Goal: Task Accomplishment & Management: Manage account settings

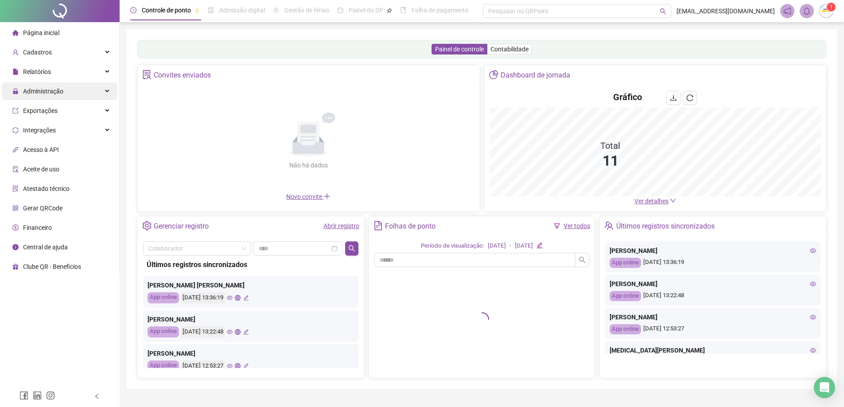
click at [24, 90] on span "Administração" at bounding box center [43, 91] width 40 height 7
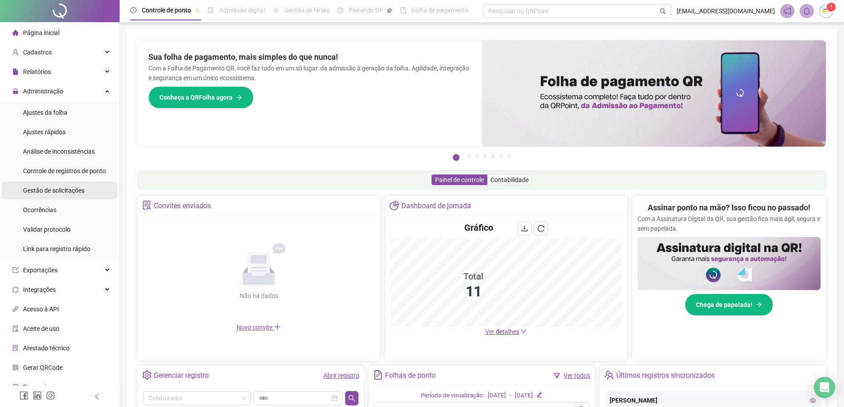
click at [62, 193] on span "Gestão de solicitações" at bounding box center [54, 190] width 62 height 7
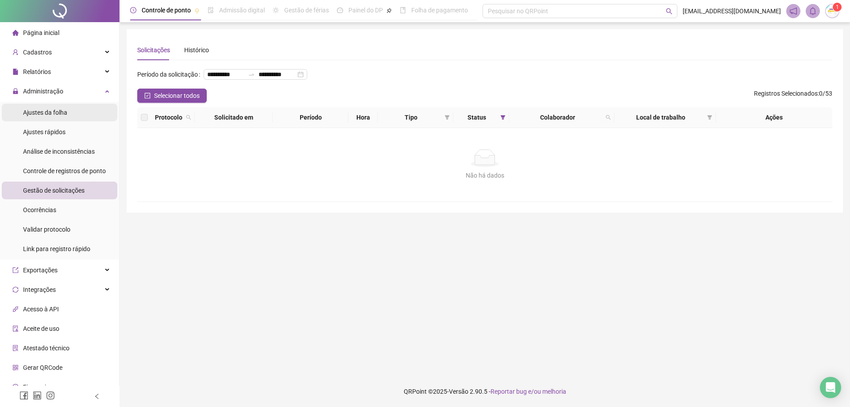
click at [61, 114] on span "Ajustes da folha" at bounding box center [45, 112] width 44 height 7
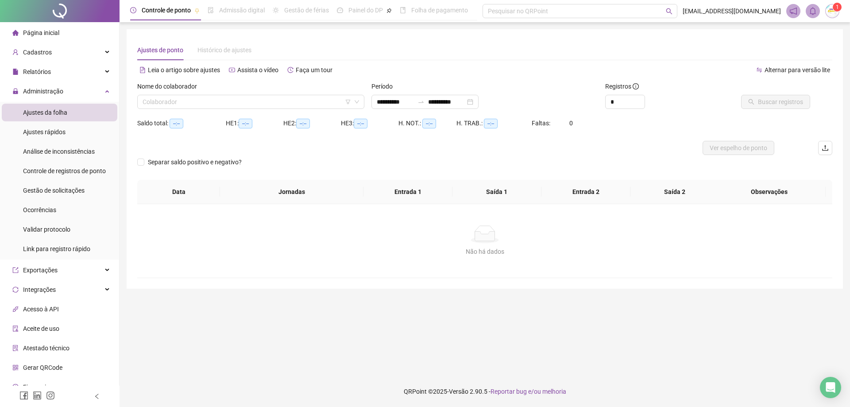
type input "**********"
click at [348, 101] on icon "filter" at bounding box center [347, 101] width 5 height 5
click at [354, 99] on icon "down" at bounding box center [356, 101] width 5 height 5
click at [272, 95] on div "Colaborador" at bounding box center [250, 102] width 227 height 14
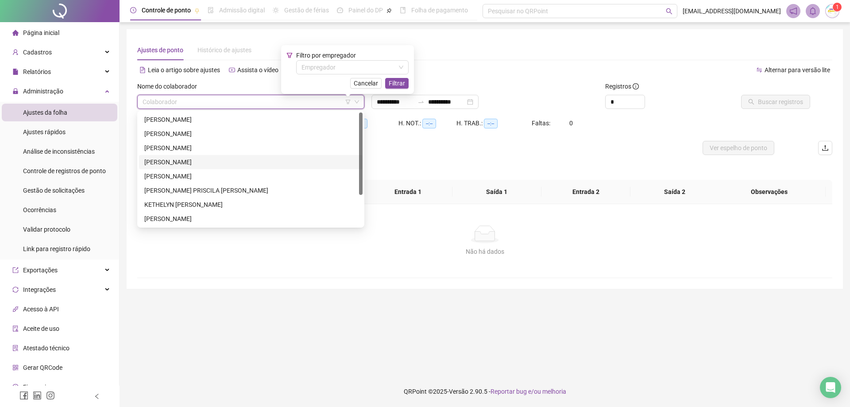
click at [245, 161] on div "[PERSON_NAME]" at bounding box center [250, 162] width 213 height 10
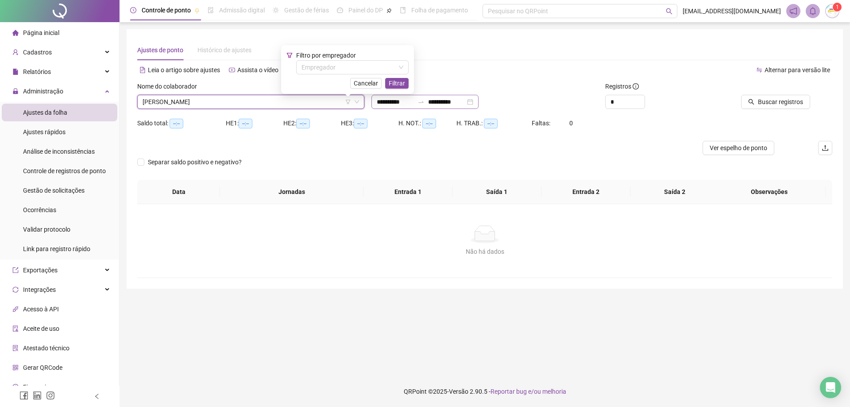
click at [479, 105] on div "**********" at bounding box center [425, 102] width 107 height 14
type input "**********"
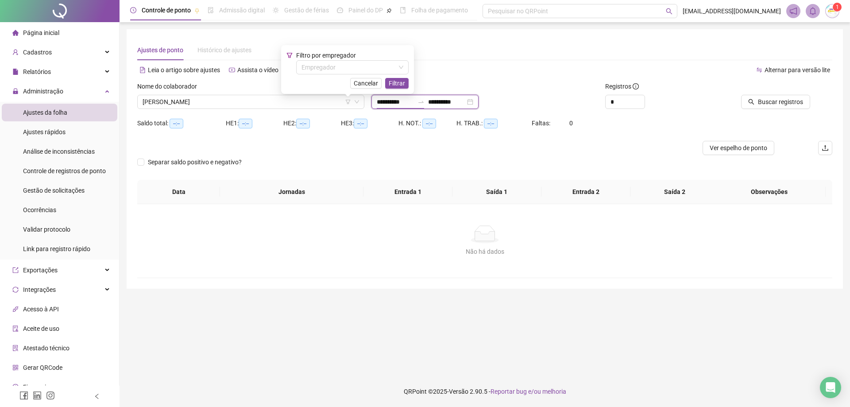
type input "**********"
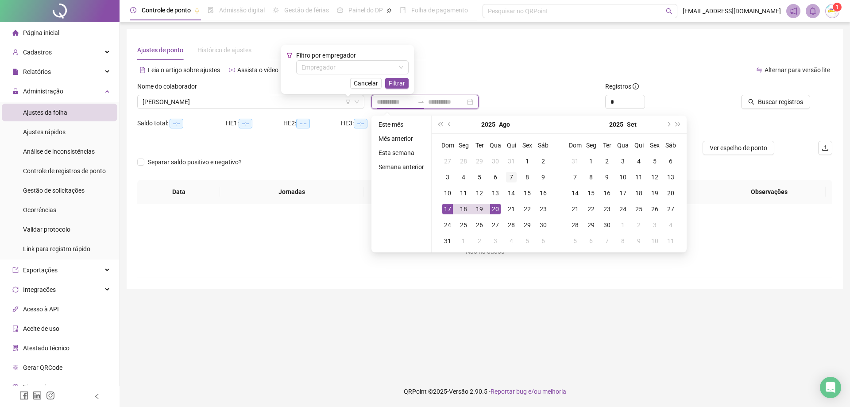
type input "**********"
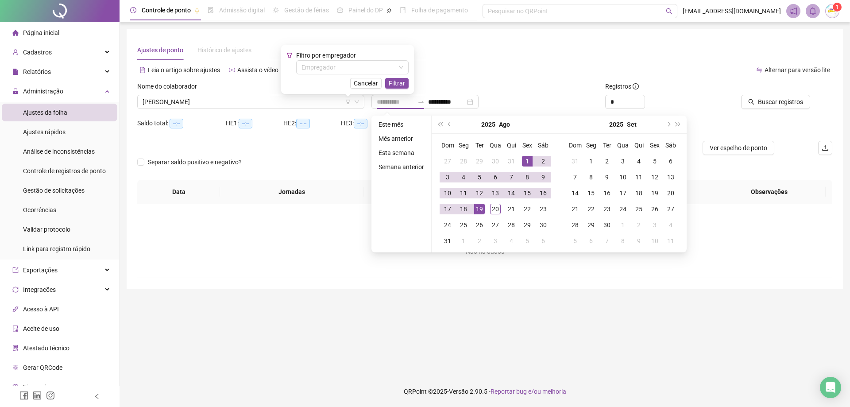
click at [527, 162] on div "1" at bounding box center [527, 161] width 11 height 11
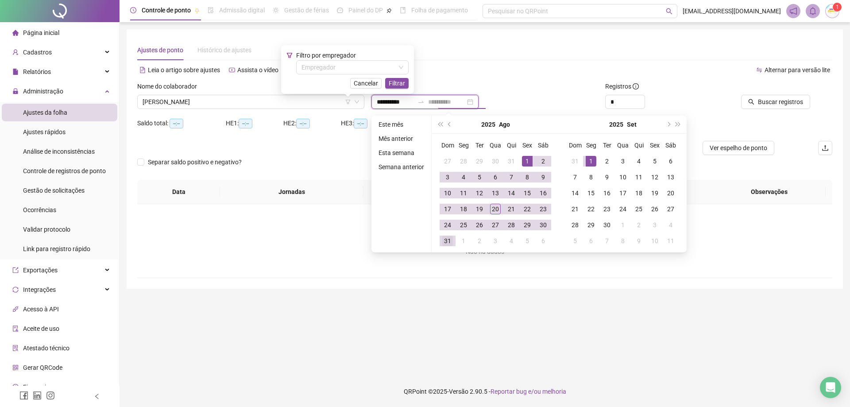
type input "**********"
click at [447, 242] on div "31" at bounding box center [447, 241] width 11 height 11
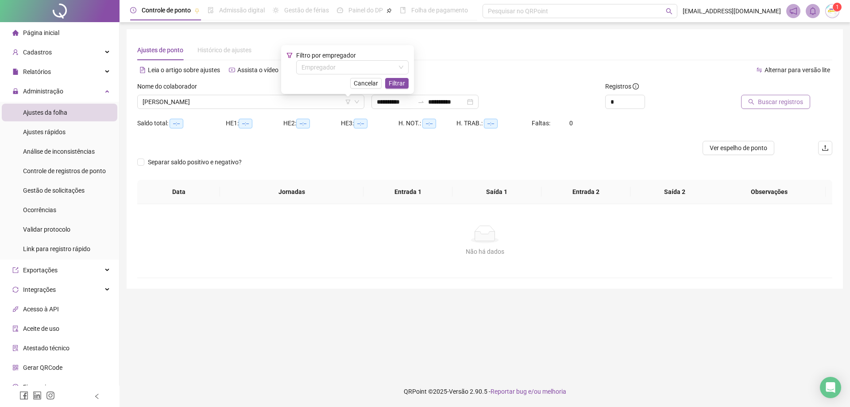
click at [755, 108] on button "Buscar registros" at bounding box center [775, 102] width 69 height 14
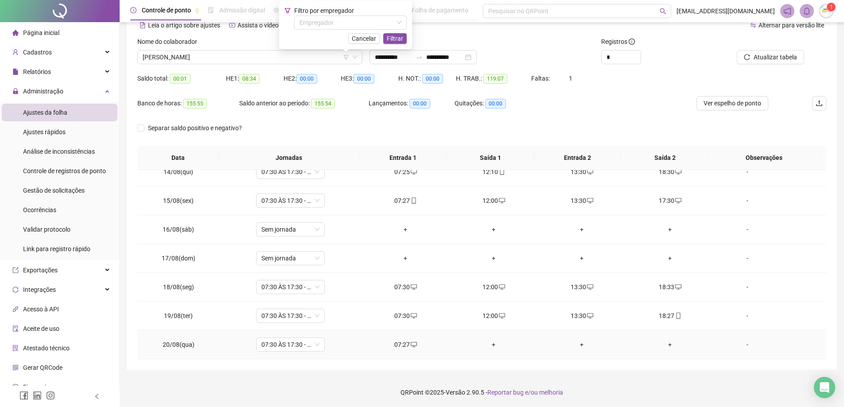
scroll to position [46, 0]
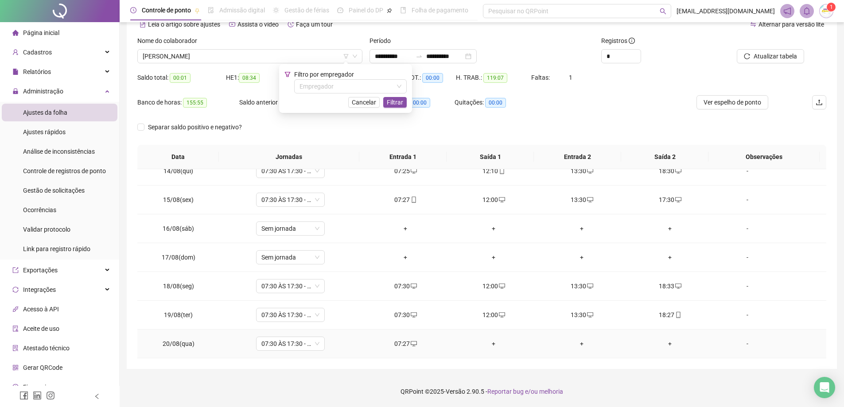
click at [482, 342] on div "+" at bounding box center [494, 344] width 74 height 10
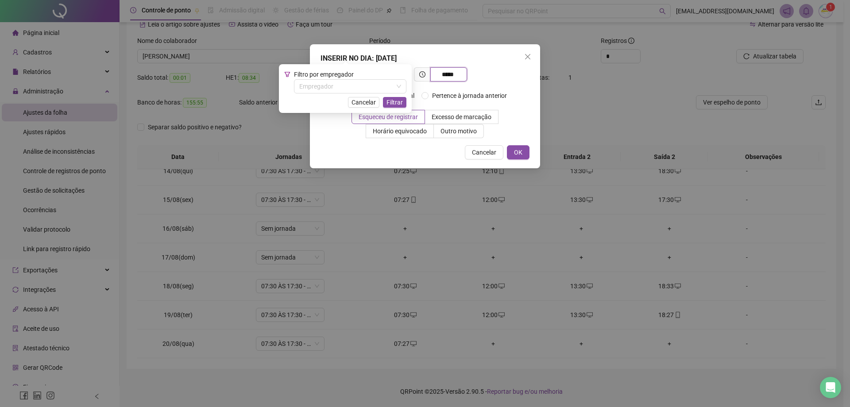
type input "*****"
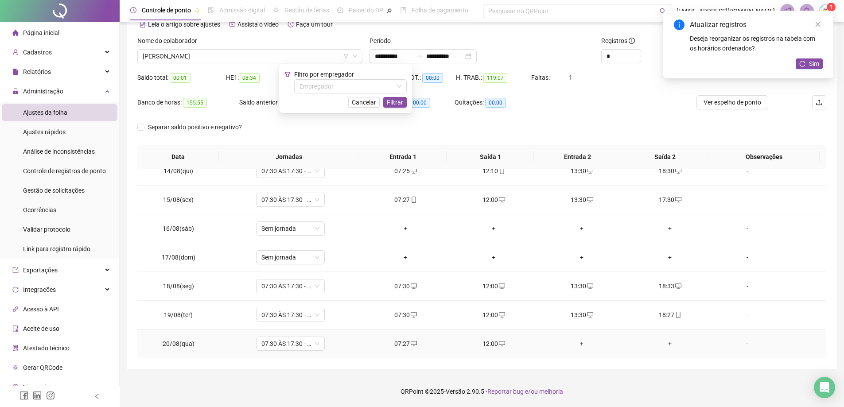
click at [577, 351] on td "+" at bounding box center [582, 343] width 88 height 29
drag, startPoint x: 577, startPoint y: 348, endPoint x: 577, endPoint y: 352, distance: 4.9
click at [577, 352] on td "+" at bounding box center [582, 343] width 88 height 29
click at [580, 349] on td "+" at bounding box center [582, 343] width 88 height 29
click at [580, 342] on div "+" at bounding box center [582, 344] width 74 height 10
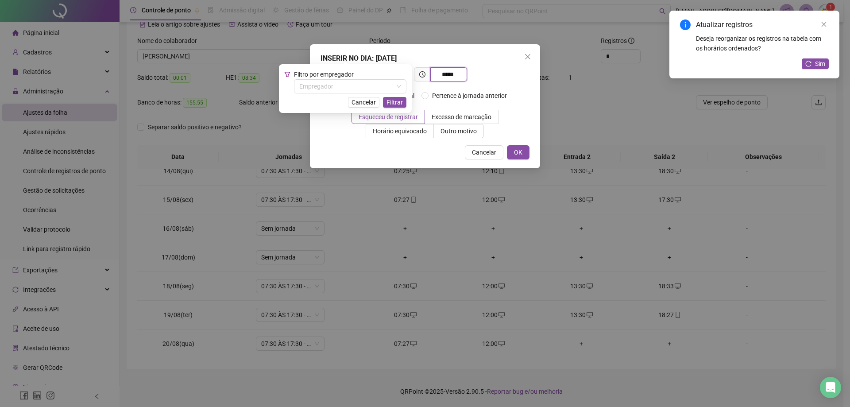
type input "*****"
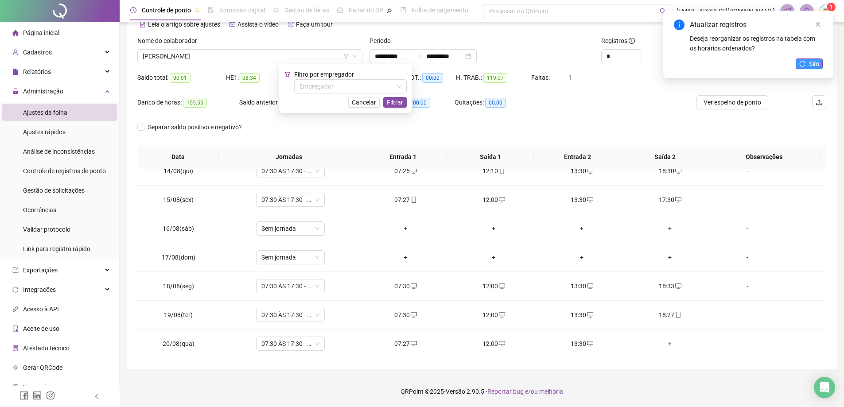
click at [802, 63] on icon "reload" at bounding box center [802, 64] width 6 height 6
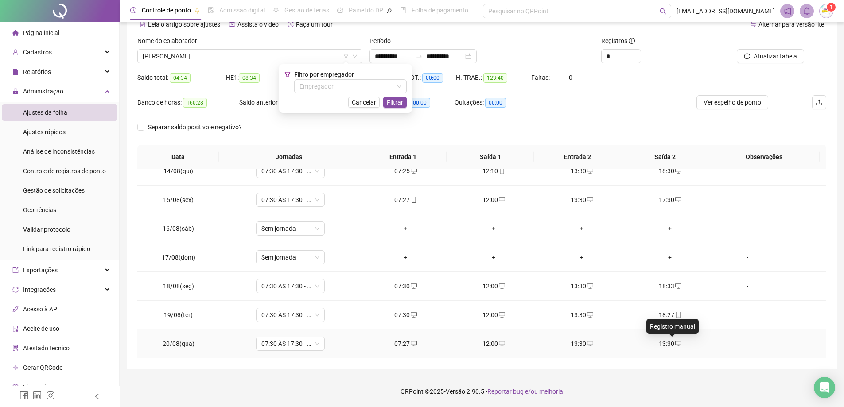
click at [675, 346] on icon "desktop" at bounding box center [678, 344] width 6 height 6
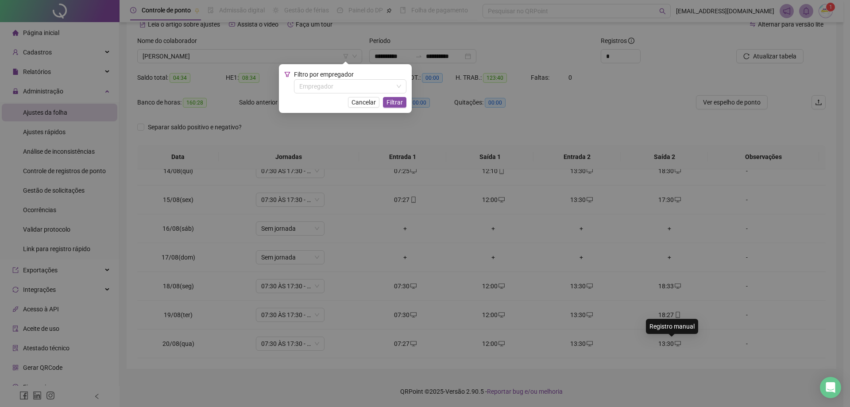
type input "**********"
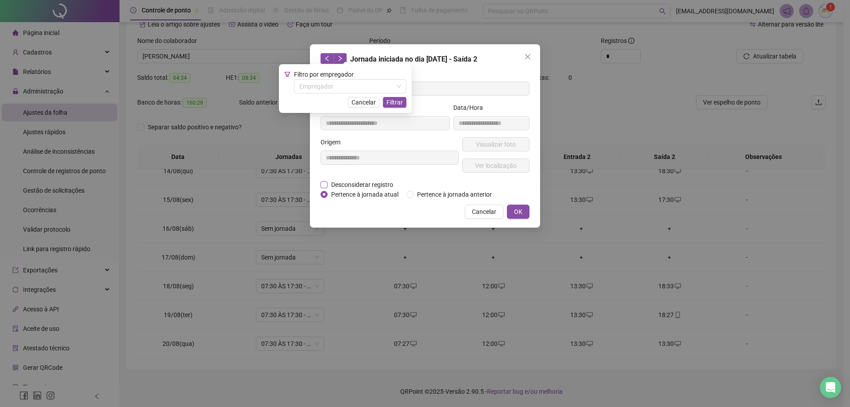
click at [381, 184] on span "Desconsiderar registro" at bounding box center [362, 185] width 69 height 10
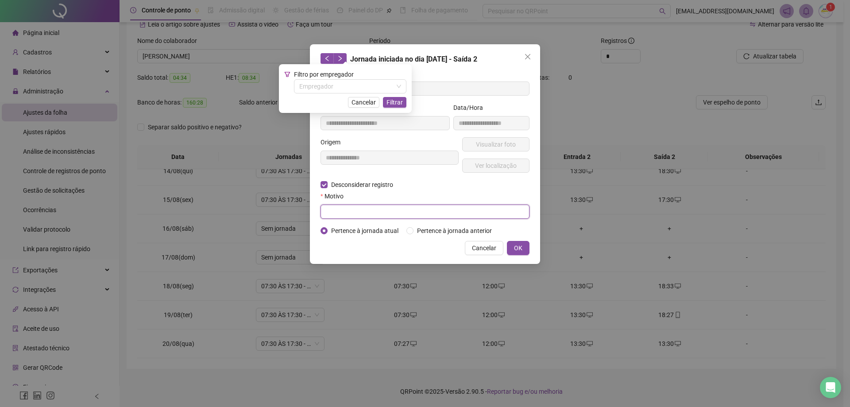
click at [359, 218] on form "**********" at bounding box center [425, 151] width 209 height 167
type input "****"
click at [519, 253] on button "OK" at bounding box center [518, 248] width 23 height 14
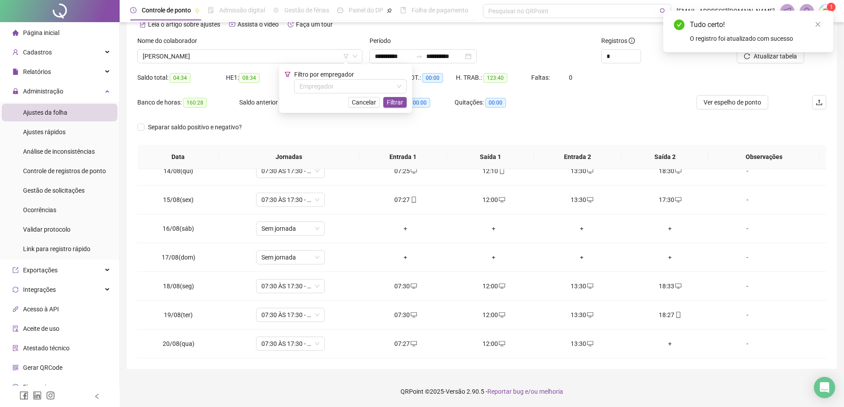
click at [781, 52] on div "Tudo certo! O registro foi atualizado com sucesso" at bounding box center [748, 32] width 170 height 42
click at [777, 62] on button "Atualizar tabela" at bounding box center [769, 56] width 67 height 14
click at [821, 23] on link "Close" at bounding box center [824, 24] width 10 height 10
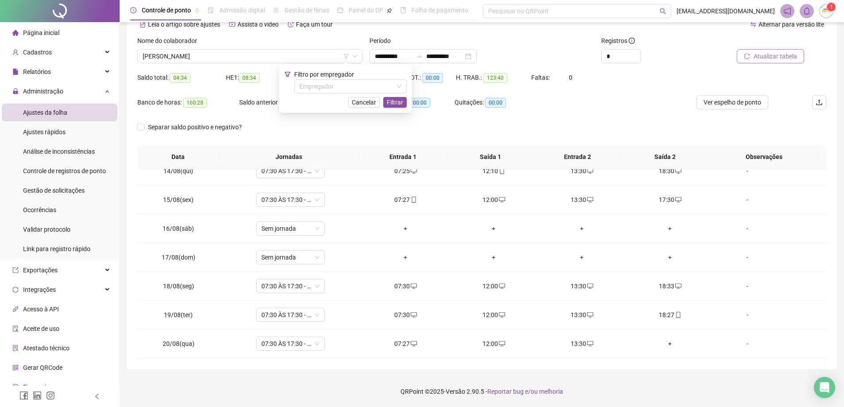
drag, startPoint x: 772, startPoint y: 54, endPoint x: 773, endPoint y: 59, distance: 5.4
click at [773, 59] on span "Atualizar tabela" at bounding box center [774, 56] width 43 height 10
click at [369, 105] on span "Cancelar" at bounding box center [364, 102] width 24 height 10
click at [305, 59] on span "[PERSON_NAME]" at bounding box center [250, 56] width 214 height 13
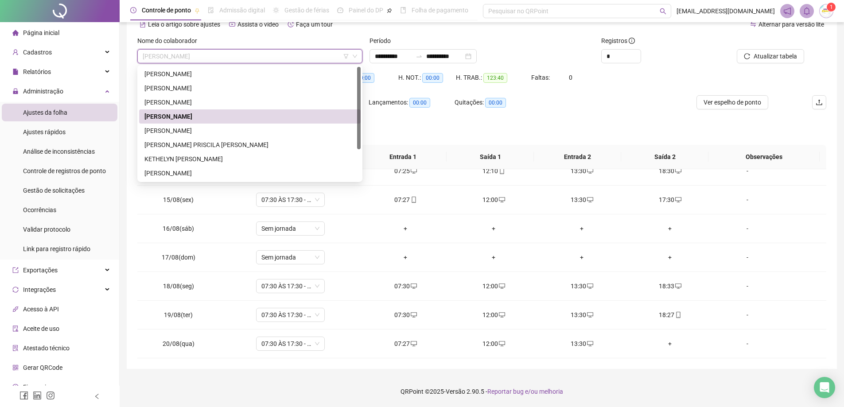
click at [308, 55] on span "[PERSON_NAME]" at bounding box center [250, 56] width 214 height 13
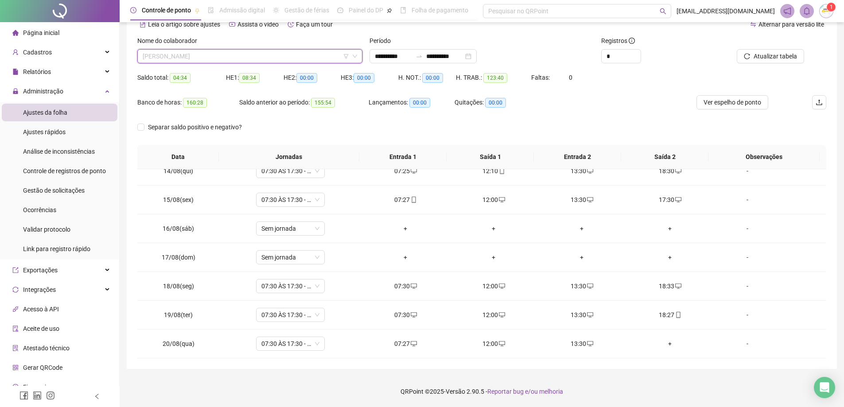
click at [306, 65] on body "**********" at bounding box center [422, 157] width 844 height 407
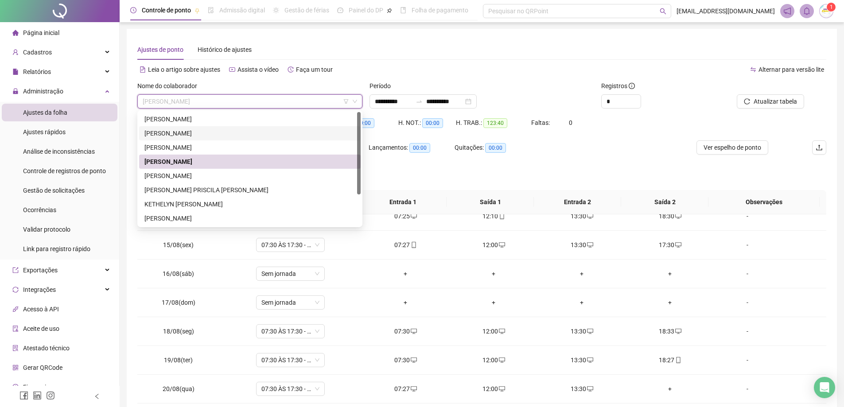
scroll to position [0, 0]
drag, startPoint x: 194, startPoint y: 143, endPoint x: 194, endPoint y: 136, distance: 7.5
click at [194, 143] on div "[PERSON_NAME]" at bounding box center [249, 148] width 211 height 10
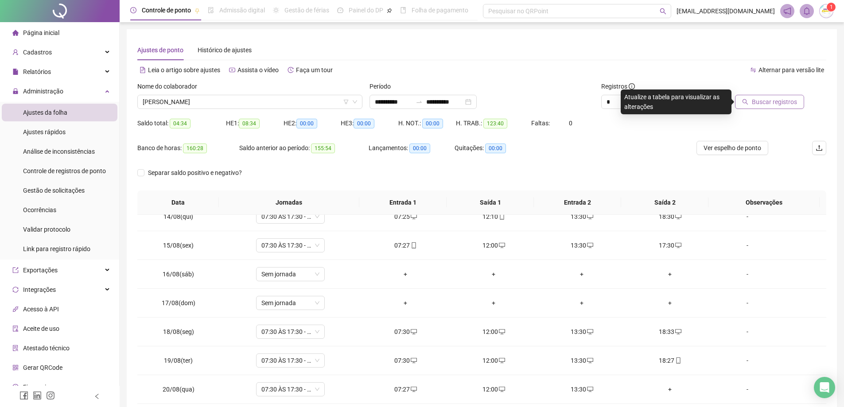
click at [753, 106] on span "Buscar registros" at bounding box center [773, 102] width 45 height 10
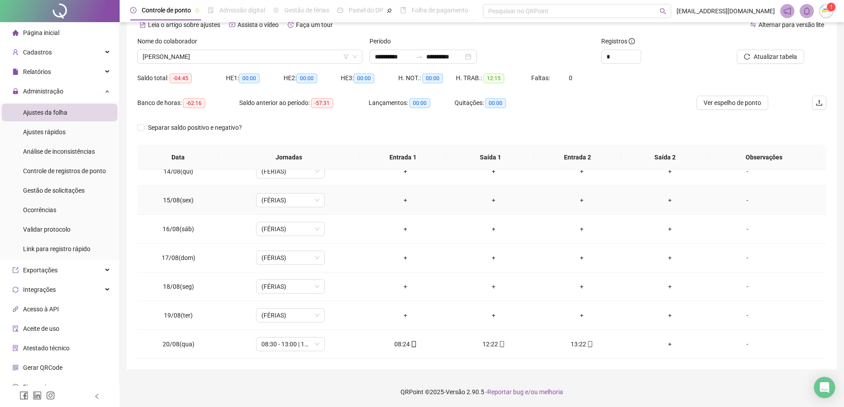
scroll to position [46, 0]
click at [295, 58] on span "[PERSON_NAME]" at bounding box center [250, 56] width 214 height 13
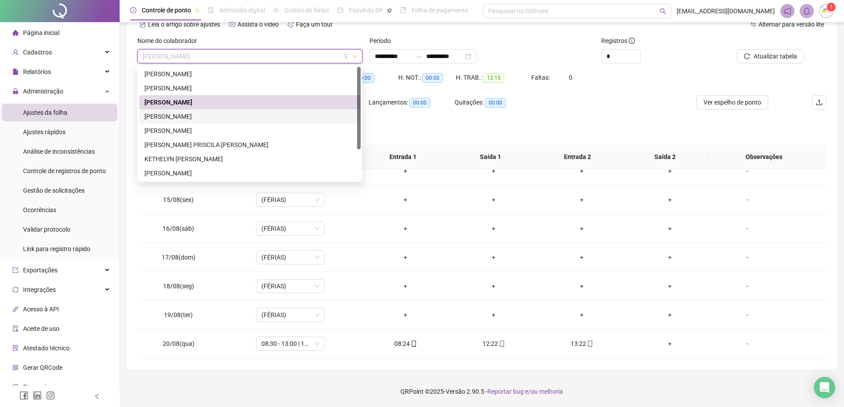
click at [288, 118] on div "[PERSON_NAME]" at bounding box center [249, 117] width 211 height 10
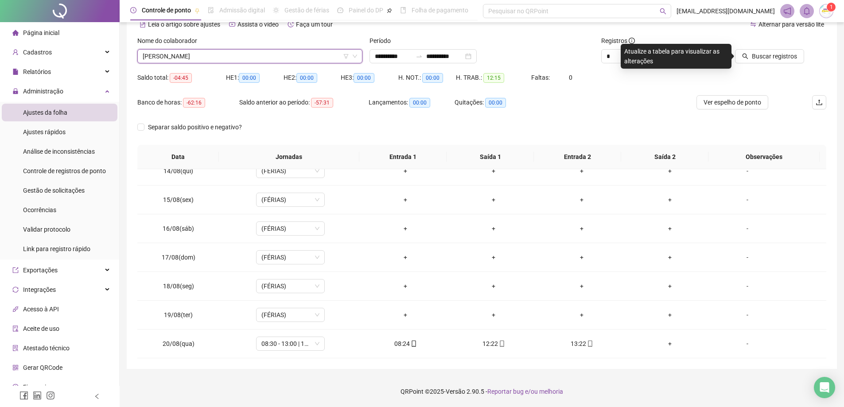
click at [274, 58] on span "[PERSON_NAME]" at bounding box center [250, 56] width 214 height 13
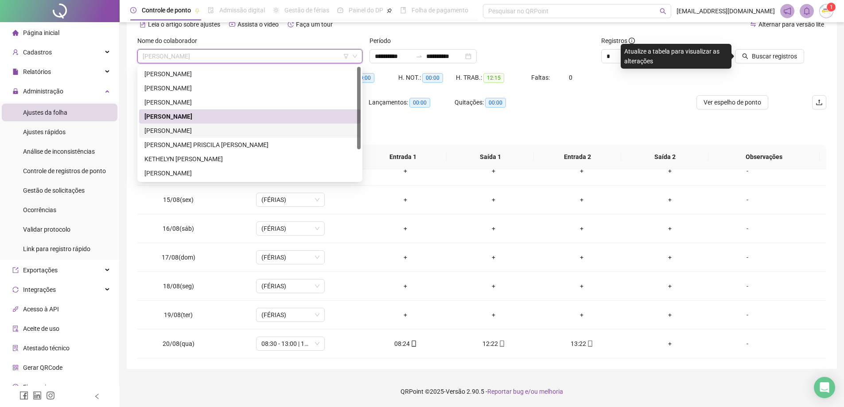
click at [252, 131] on div "[PERSON_NAME]" at bounding box center [249, 131] width 211 height 10
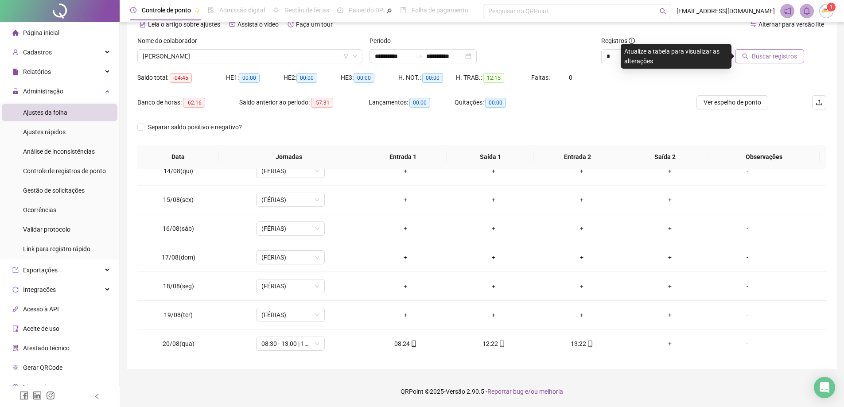
click at [780, 49] on button "Buscar registros" at bounding box center [769, 56] width 69 height 14
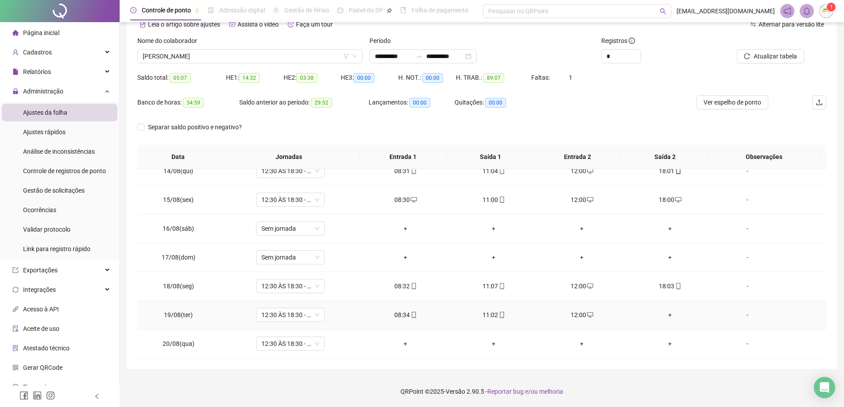
click at [666, 311] on div "+" at bounding box center [670, 315] width 74 height 10
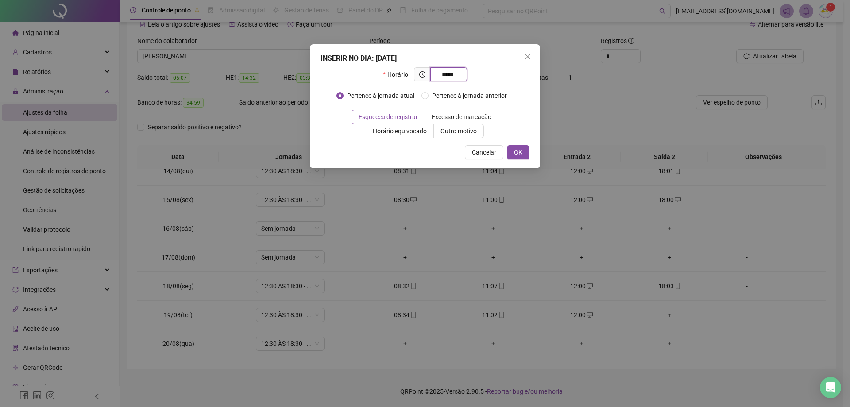
type input "*****"
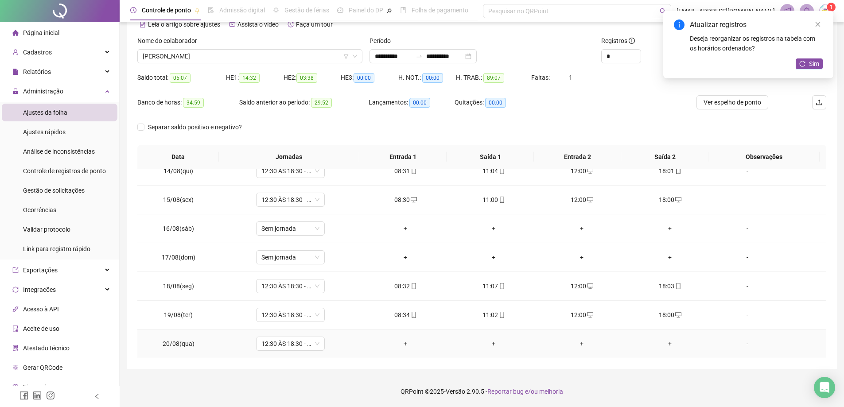
click at [399, 344] on div "+" at bounding box center [405, 344] width 74 height 10
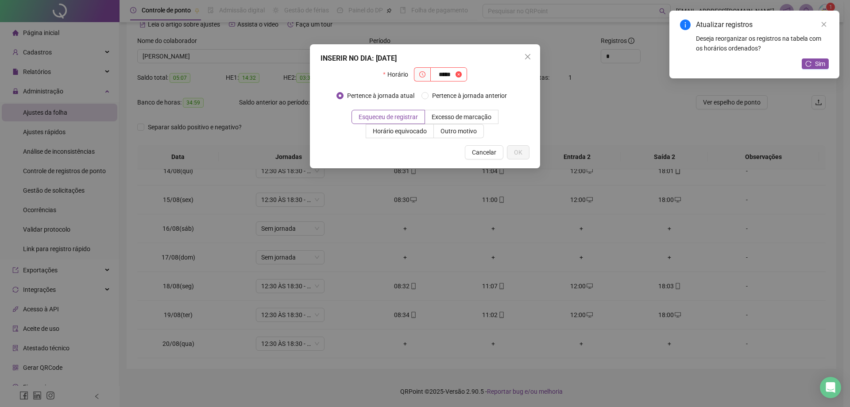
type input "*****"
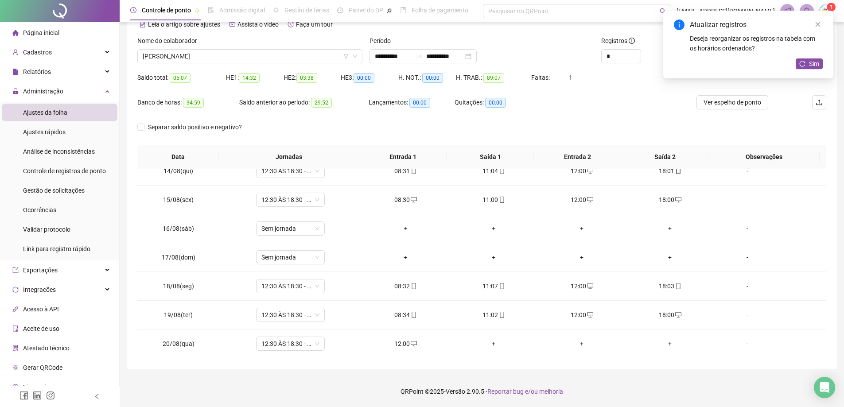
click at [802, 75] on div "Atualizar registros Deseja reorganizar os registros na tabela com os horários o…" at bounding box center [748, 45] width 170 height 68
click at [812, 64] on span "Sim" at bounding box center [814, 64] width 10 height 10
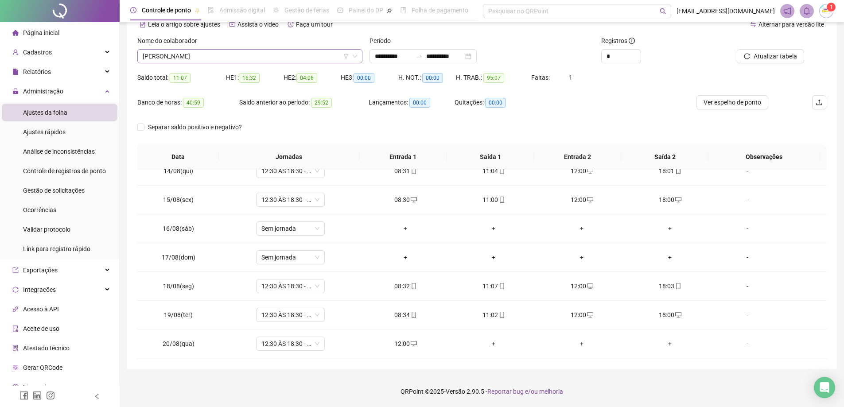
click at [217, 60] on span "[PERSON_NAME]" at bounding box center [250, 56] width 214 height 13
click at [216, 56] on span "[PERSON_NAME]" at bounding box center [250, 56] width 214 height 13
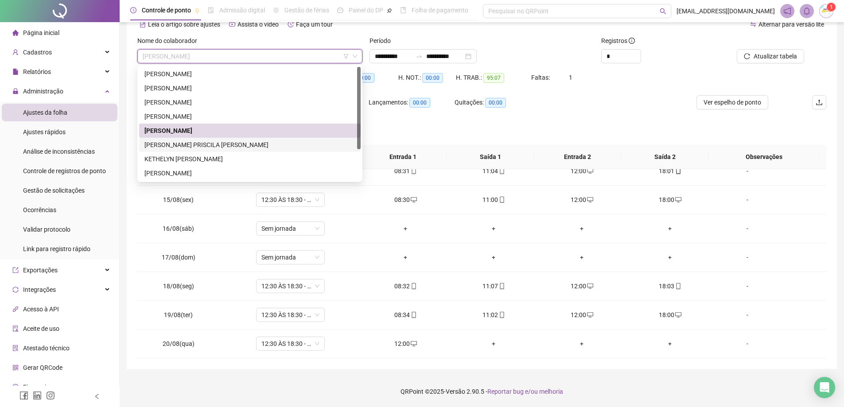
click at [207, 144] on div "[PERSON_NAME] PRISCILA [PERSON_NAME]" at bounding box center [249, 145] width 211 height 10
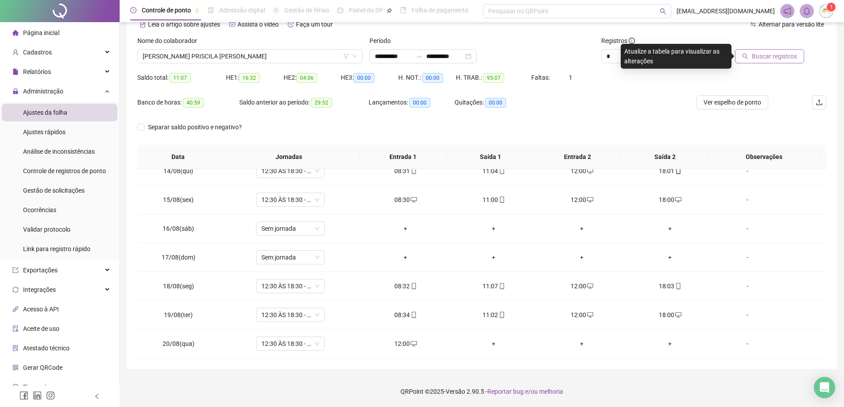
click at [769, 57] on span "Buscar registros" at bounding box center [773, 56] width 45 height 10
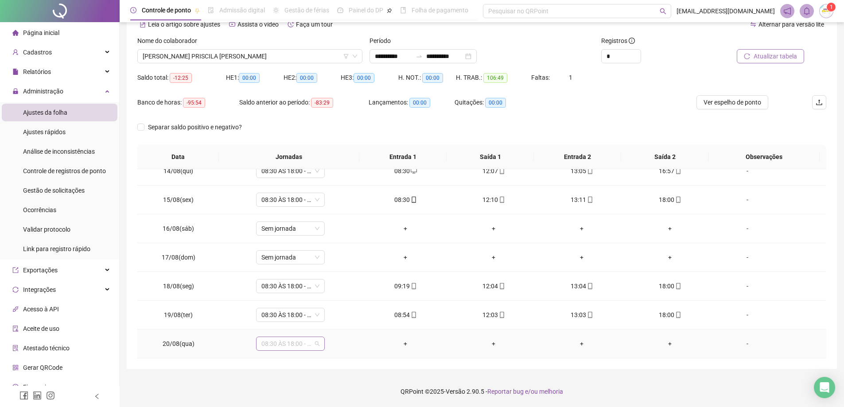
click at [311, 348] on span "08:30 ÀS 18:00 - [PERSON_NAME]" at bounding box center [290, 343] width 58 height 13
type input "*"
click at [295, 298] on div "Folga" at bounding box center [296, 297] width 58 height 10
click at [334, 324] on button "Sim" at bounding box center [330, 320] width 17 height 11
click at [769, 59] on span "Atualizar tabela" at bounding box center [774, 56] width 43 height 10
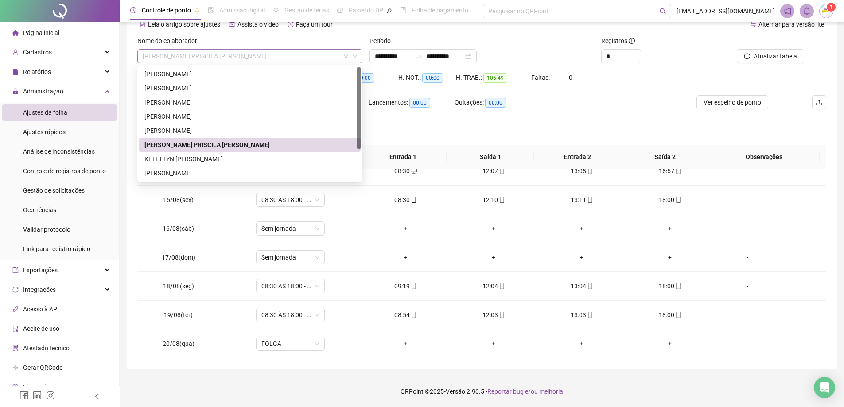
click at [277, 59] on span "[PERSON_NAME] PRISCILA [PERSON_NAME]" at bounding box center [250, 56] width 214 height 13
click at [231, 162] on div "KETHELYN [PERSON_NAME]" at bounding box center [249, 159] width 211 height 10
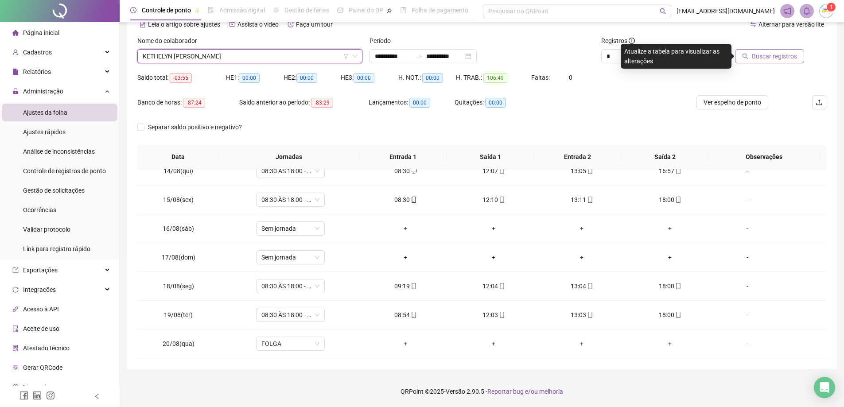
click at [795, 58] on span "Buscar registros" at bounding box center [773, 56] width 45 height 10
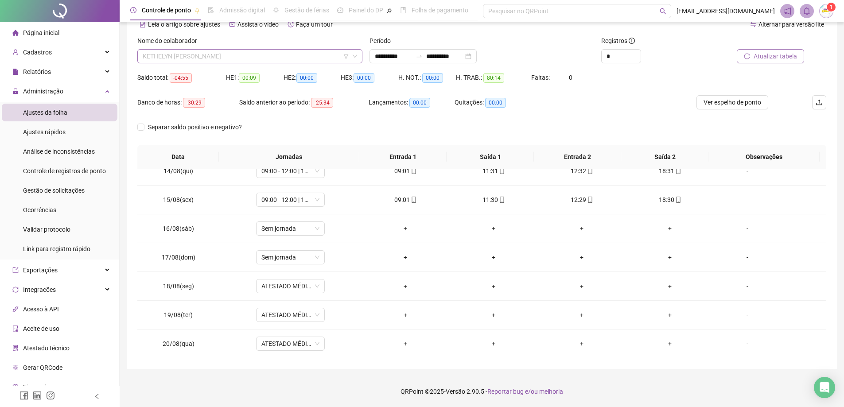
click at [289, 56] on span "KETHELYN [PERSON_NAME]" at bounding box center [250, 56] width 214 height 13
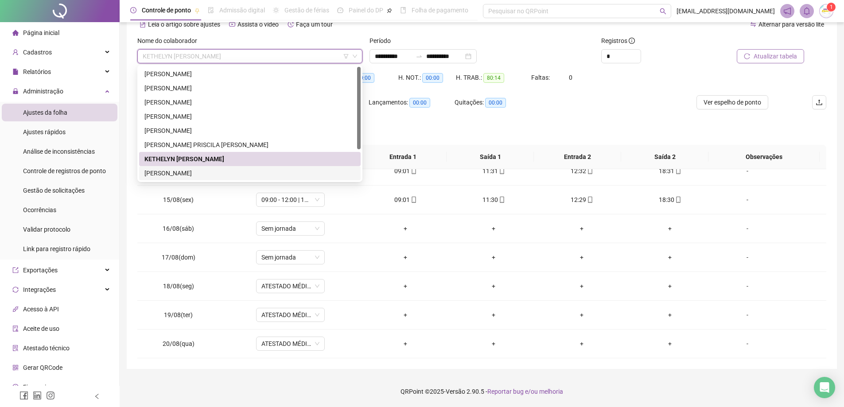
click at [240, 175] on div "[PERSON_NAME]" at bounding box center [249, 173] width 211 height 10
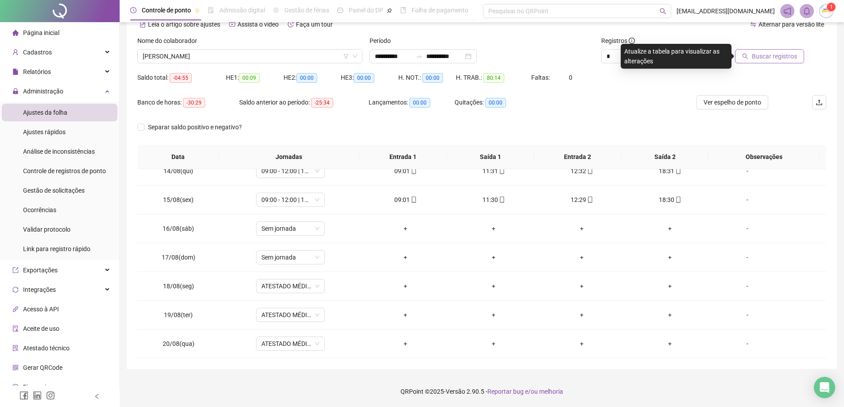
click at [763, 51] on button "Buscar registros" at bounding box center [769, 56] width 69 height 14
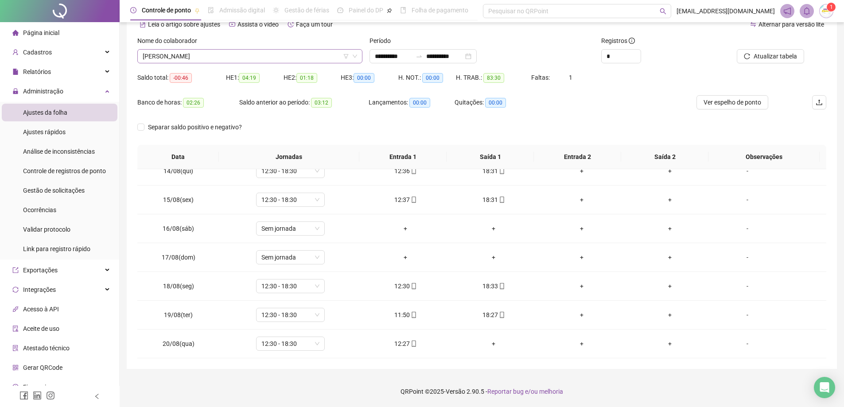
click at [249, 52] on span "[PERSON_NAME]" at bounding box center [250, 56] width 214 height 13
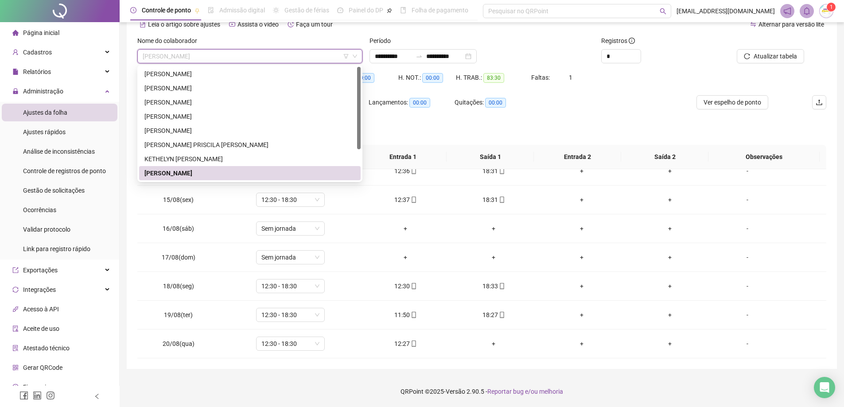
scroll to position [43, 0]
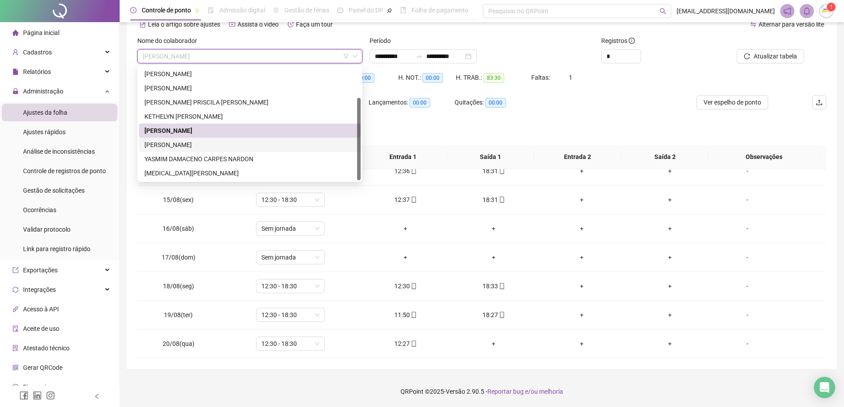
click at [215, 149] on div "[PERSON_NAME]" at bounding box center [249, 145] width 211 height 10
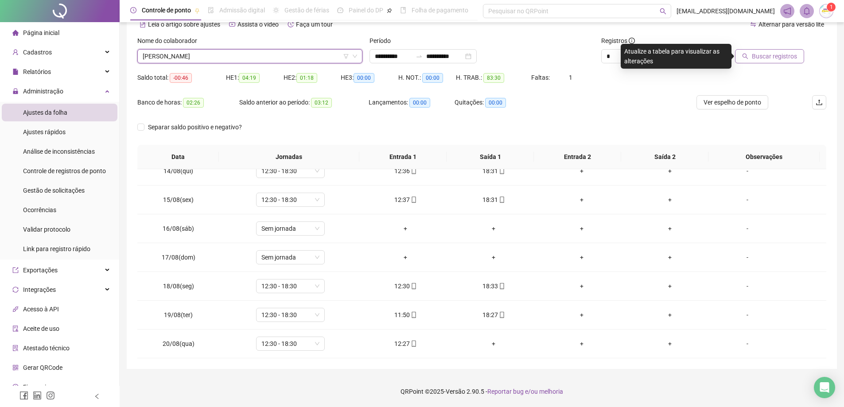
click at [750, 56] on button "Buscar registros" at bounding box center [769, 56] width 69 height 14
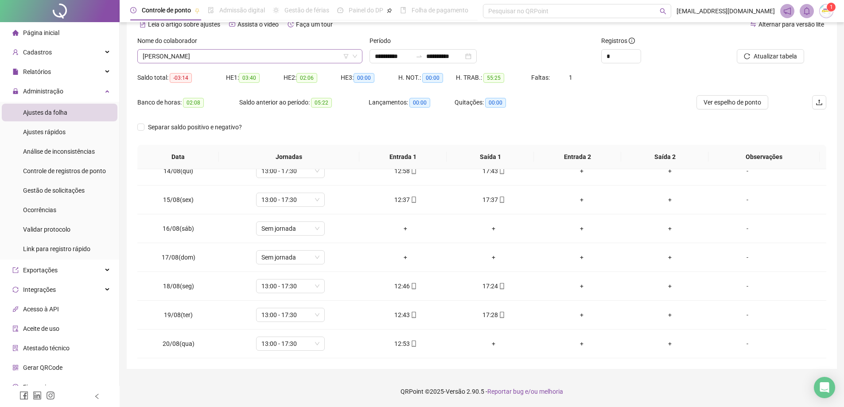
click at [252, 50] on span "[PERSON_NAME]" at bounding box center [250, 56] width 214 height 13
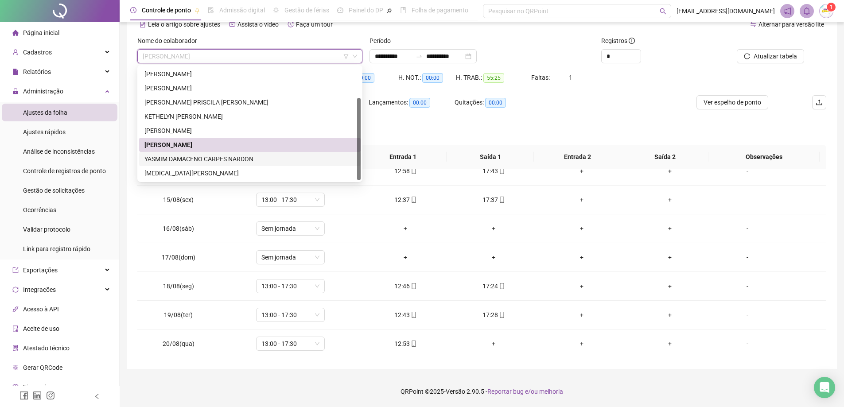
click at [211, 160] on div "YASMIM DAMACENO CARPES NARDON" at bounding box center [249, 159] width 211 height 10
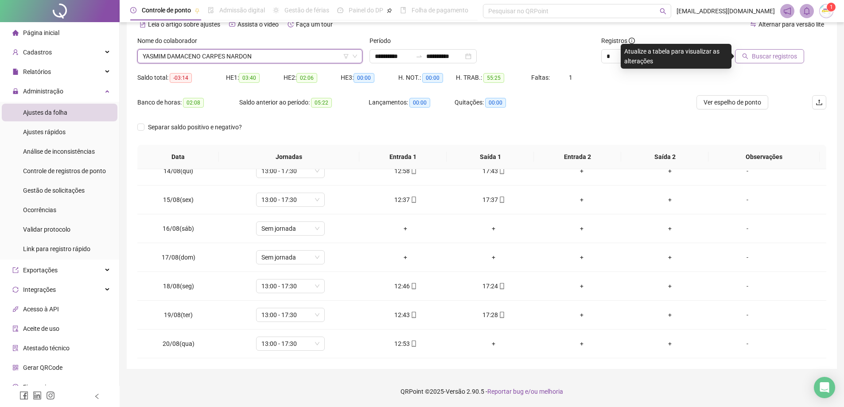
click at [777, 54] on span "Buscar registros" at bounding box center [773, 56] width 45 height 10
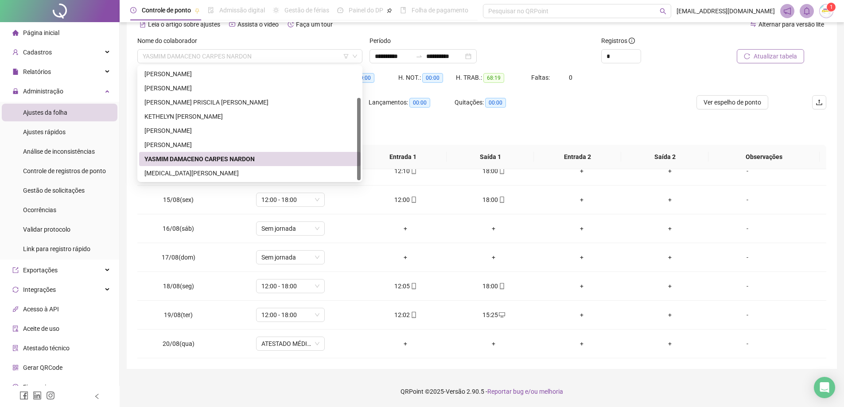
click at [201, 64] on div "Nome do colaborador [PERSON_NAME]" at bounding box center [250, 53] width 232 height 35
click at [183, 178] on div "[MEDICAL_DATA][PERSON_NAME]" at bounding box center [249, 173] width 221 height 14
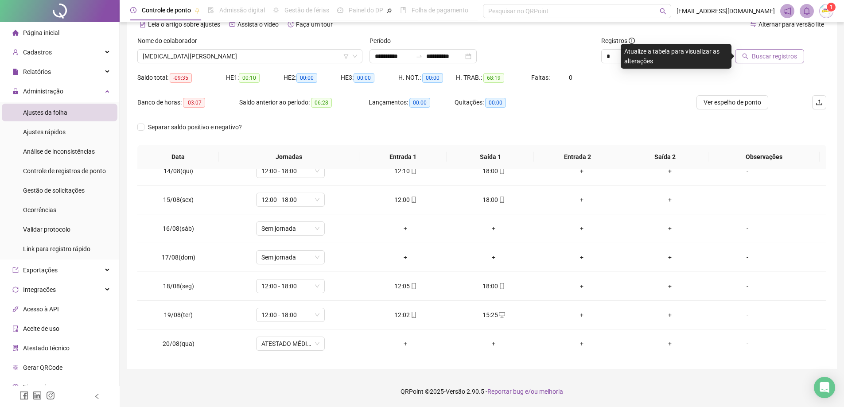
click at [787, 55] on span "Buscar registros" at bounding box center [773, 56] width 45 height 10
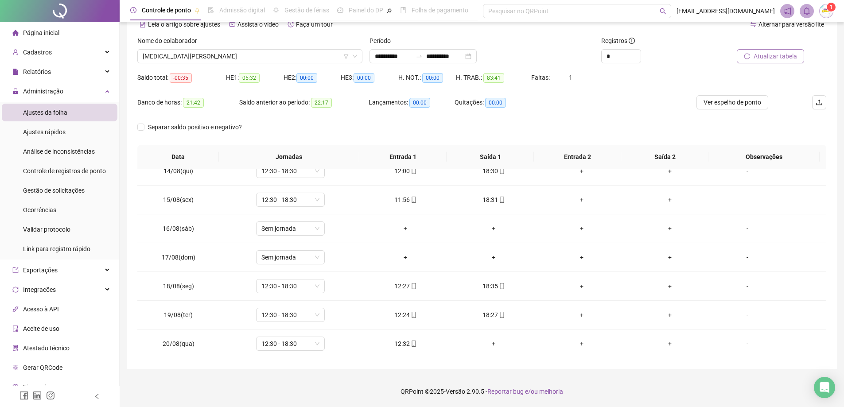
click at [77, 37] on li "Página inicial" at bounding box center [60, 33] width 116 height 18
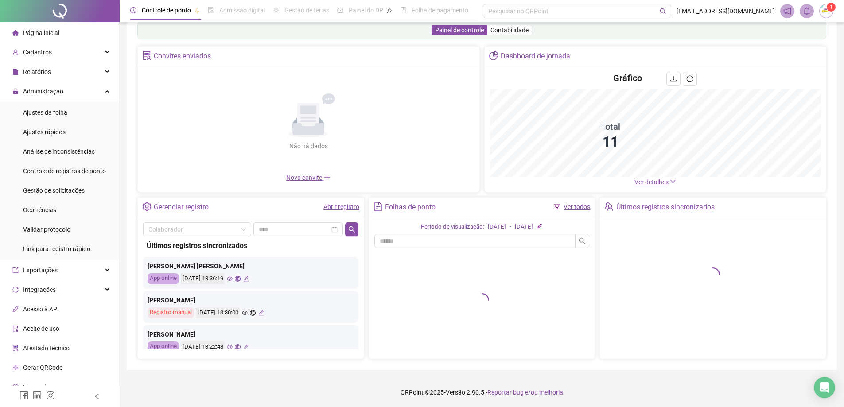
scroll to position [20, 0]
